Goal: Task Accomplishment & Management: Use online tool/utility

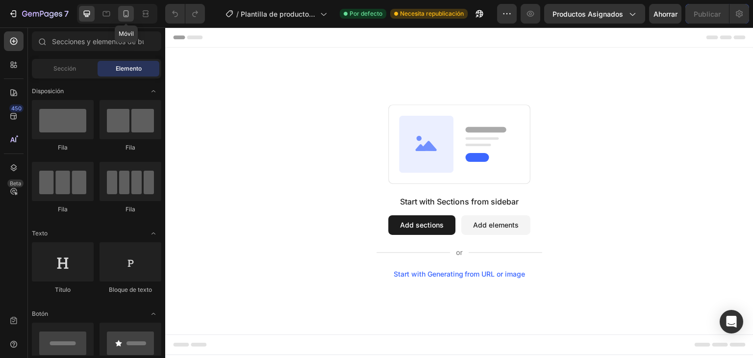
click at [126, 14] on icon at bounding box center [126, 14] width 10 height 10
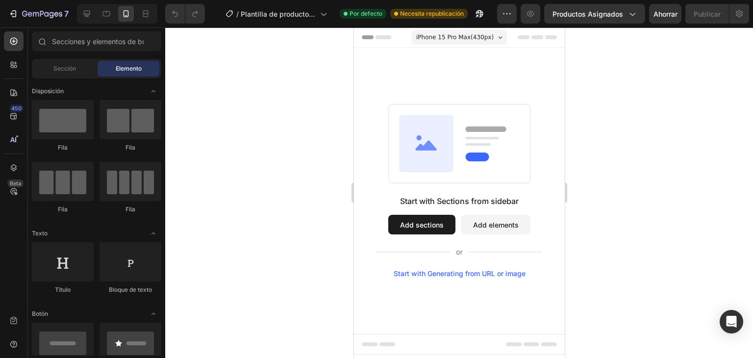
drag, startPoint x: 753, startPoint y: 79, endPoint x: 750, endPoint y: 129, distance: 50.1
click at [750, 129] on div at bounding box center [459, 192] width 588 height 330
drag, startPoint x: 750, startPoint y: 129, endPoint x: 751, endPoint y: 141, distance: 11.8
click at [751, 141] on div at bounding box center [459, 192] width 588 height 330
click at [630, 14] on icon "button" at bounding box center [632, 14] width 10 height 10
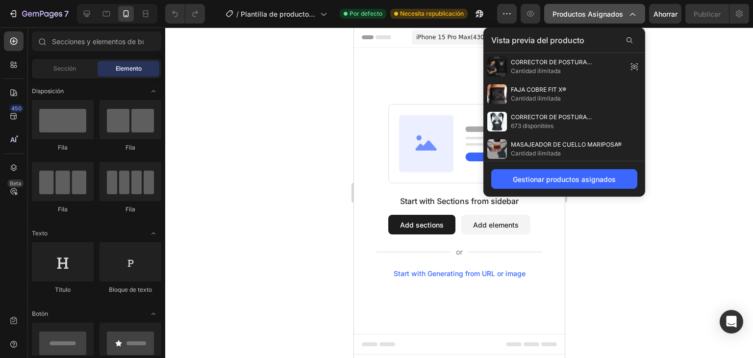
click at [630, 14] on icon "button" at bounding box center [632, 14] width 10 height 10
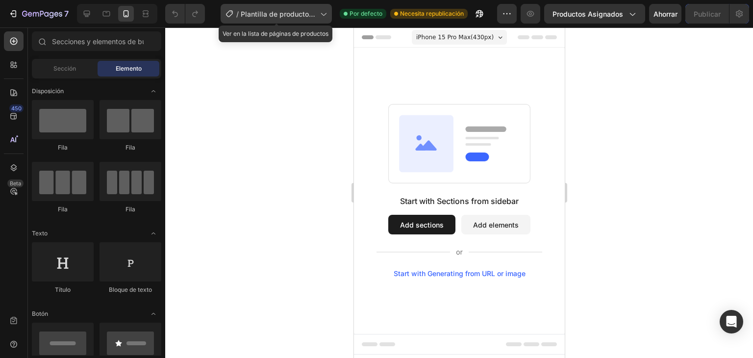
click at [308, 22] on div "/ Plantilla de producto original de Shopify" at bounding box center [276, 14] width 111 height 20
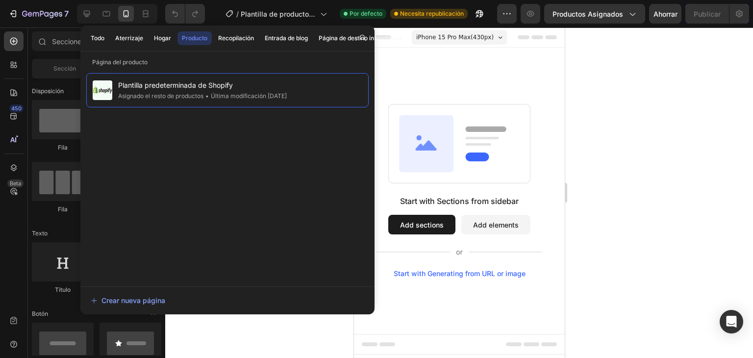
drag, startPoint x: 305, startPoint y: 101, endPoint x: 662, endPoint y: 202, distance: 371.2
click at [662, 202] on div at bounding box center [459, 192] width 588 height 330
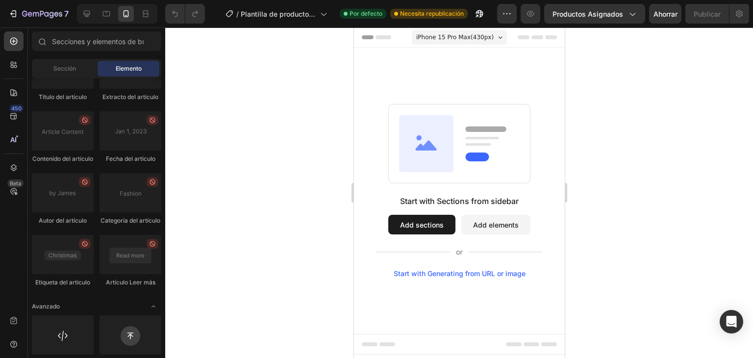
scroll to position [2844, 0]
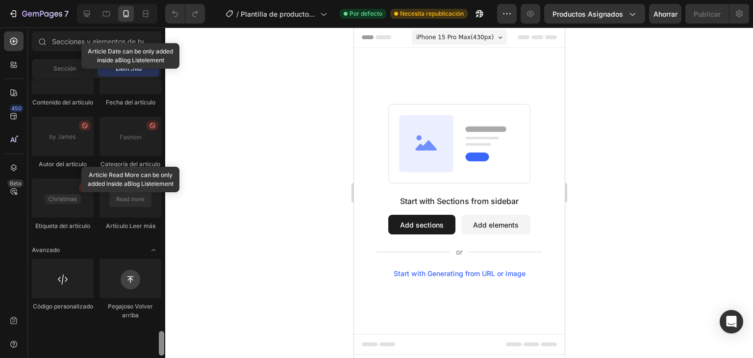
drag, startPoint x: 161, startPoint y: 101, endPoint x: 154, endPoint y: 380, distance: 279.1
click at [154, 0] on html "7 / Plantilla de producto original de Shopify Por defecto Necesita republicació…" at bounding box center [376, 0] width 753 height 0
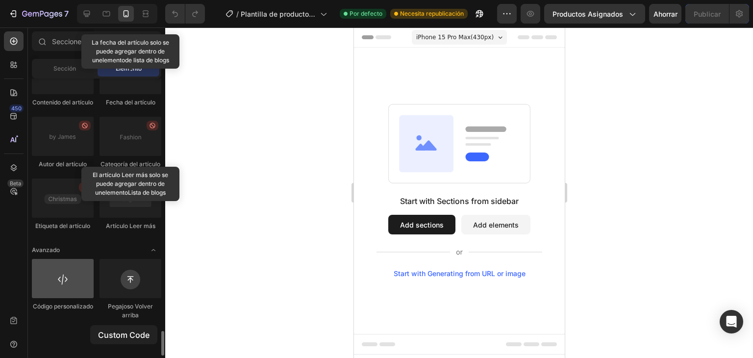
drag, startPoint x: 90, startPoint y: 325, endPoint x: 73, endPoint y: 315, distance: 20.4
click at [73, 315] on div "Código personalizado" at bounding box center [63, 289] width 62 height 61
click at [73, 298] on div at bounding box center [63, 278] width 62 height 39
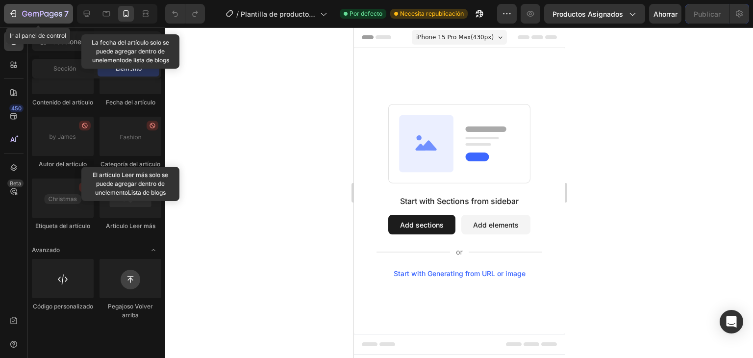
click at [17, 23] on button "7" at bounding box center [38, 14] width 69 height 20
